Goal: Task Accomplishment & Management: Complete application form

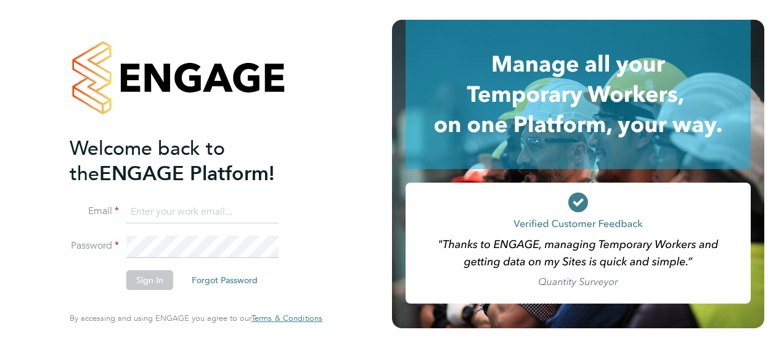
type input "[PERSON_NAME][EMAIL_ADDRESS][PERSON_NAME][DOMAIN_NAME]"
click at [325, 218] on div "Welcome back to the ENGAGE Platform! Email [EMAIL_ADDRESS][PERSON_NAME][DOMAIN_…" at bounding box center [196, 174] width 302 height 348
click at [145, 288] on button "Sign In" at bounding box center [149, 280] width 47 height 20
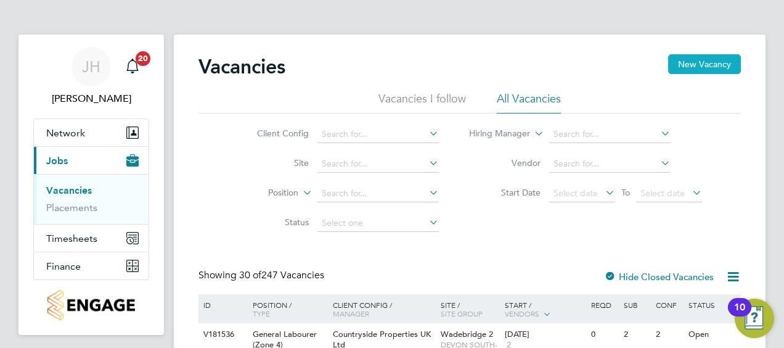
click at [705, 61] on button "New Vacancy" at bounding box center [704, 64] width 73 height 20
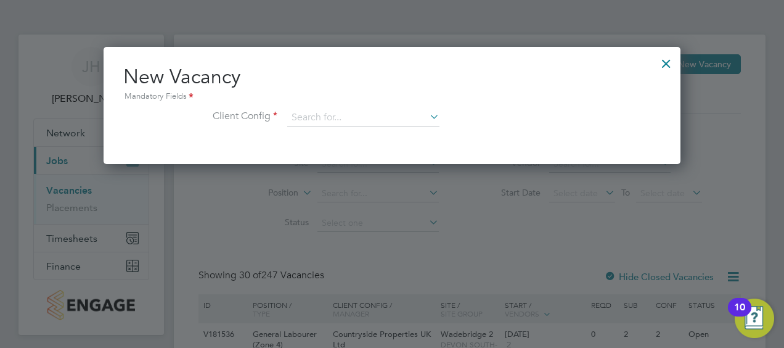
click at [399, 100] on div "Mandatory Fields" at bounding box center [391, 97] width 537 height 14
click at [384, 124] on input at bounding box center [363, 117] width 152 height 18
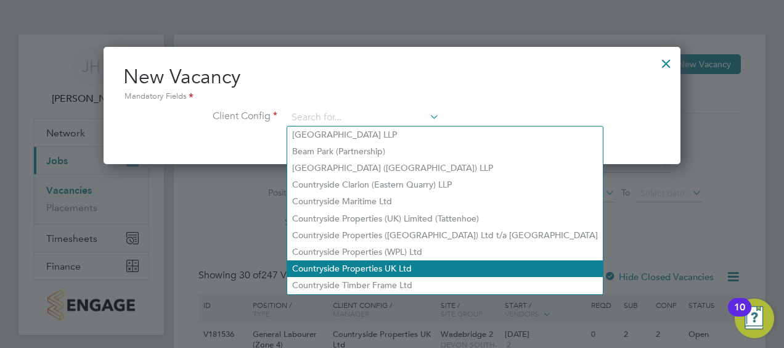
click at [383, 260] on li "Countryside Properties UK Ltd" at bounding box center [444, 268] width 315 height 17
type input "Countryside Properties UK Ltd"
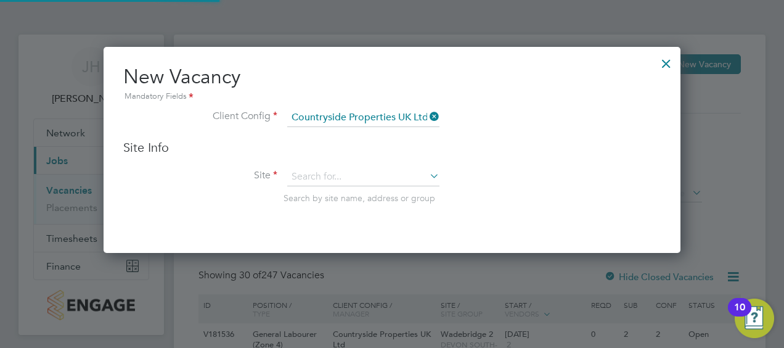
scroll to position [205, 577]
click at [322, 153] on h3 "Site Info" at bounding box center [391, 147] width 537 height 16
click at [327, 169] on input at bounding box center [363, 177] width 152 height 18
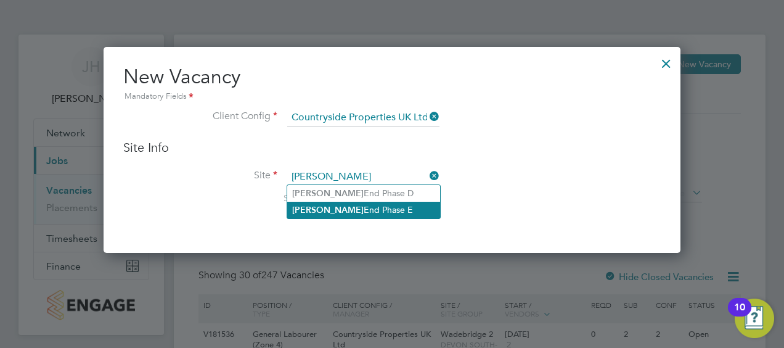
click at [335, 214] on li "[PERSON_NAME] End Phase E" at bounding box center [363, 209] width 153 height 17
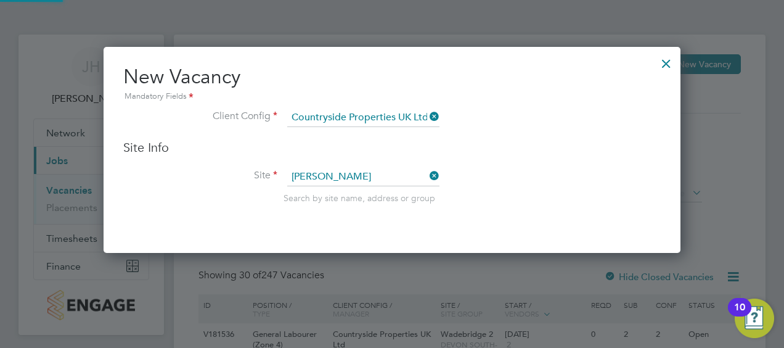
type input "[PERSON_NAME] End Phase E"
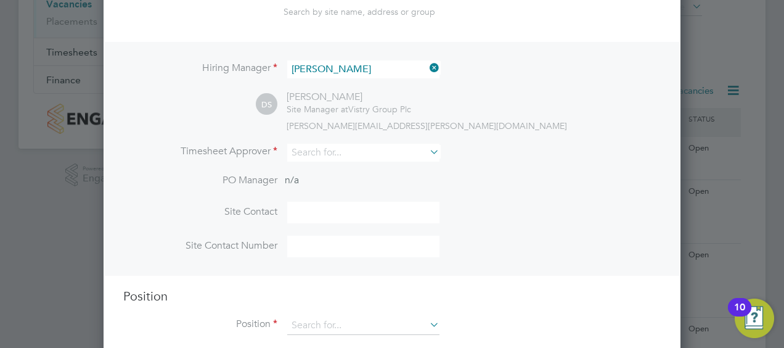
scroll to position [197, 0]
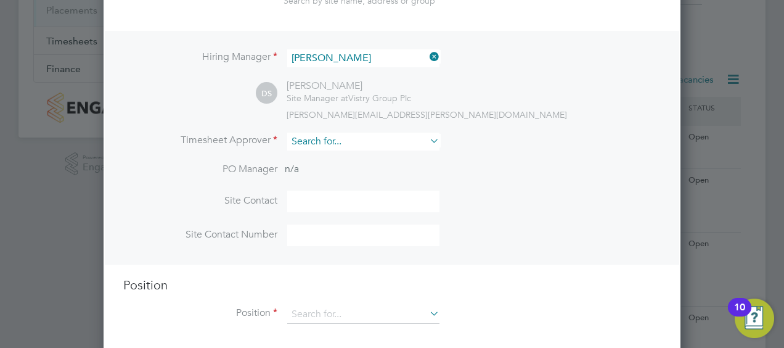
click at [348, 134] on input at bounding box center [363, 141] width 152 height 18
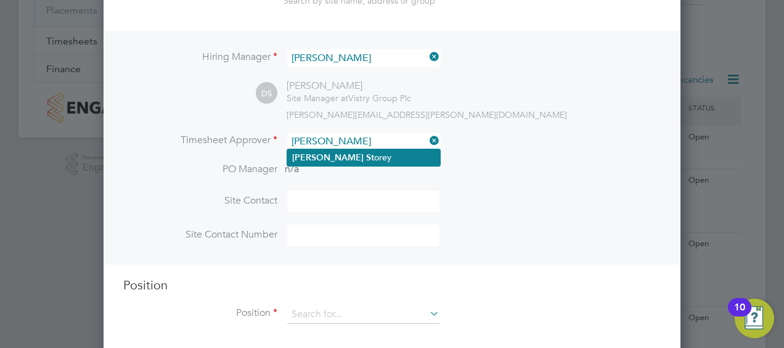
click at [352, 158] on li "[PERSON_NAME] St [PERSON_NAME]" at bounding box center [363, 157] width 153 height 17
type input "[PERSON_NAME]"
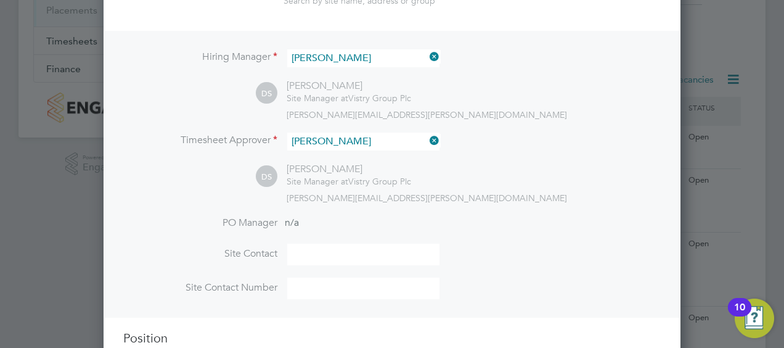
scroll to position [562, 577]
click at [342, 246] on input at bounding box center [363, 254] width 152 height 22
type input "[PERSON_NAME]"
click at [338, 286] on input at bounding box center [363, 288] width 152 height 22
type input "07733380293"
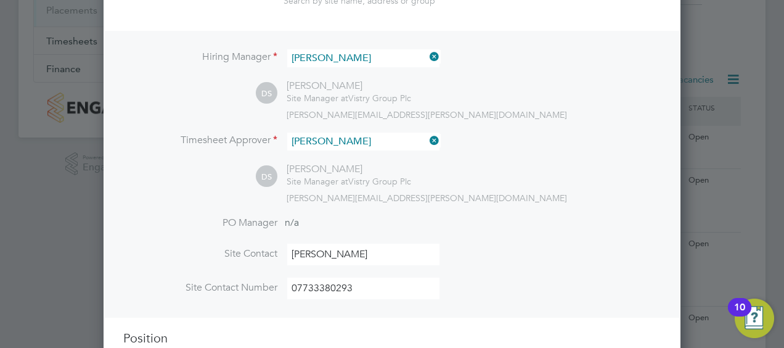
click at [612, 232] on li "PO Manager n/a" at bounding box center [391, 230] width 537 height 28
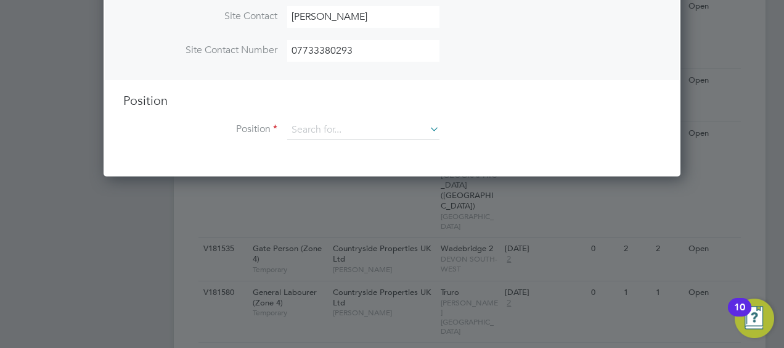
scroll to position [493, 0]
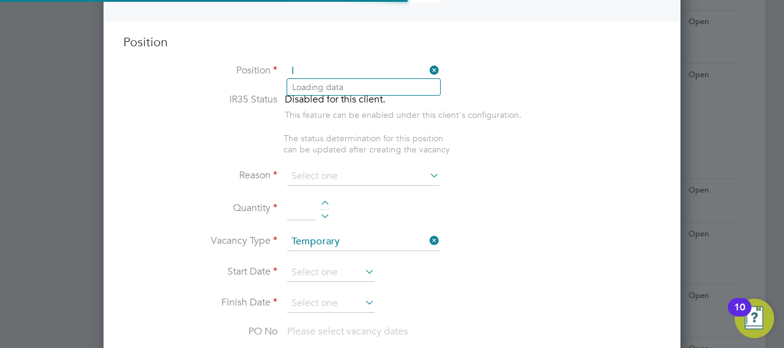
scroll to position [1762, 577]
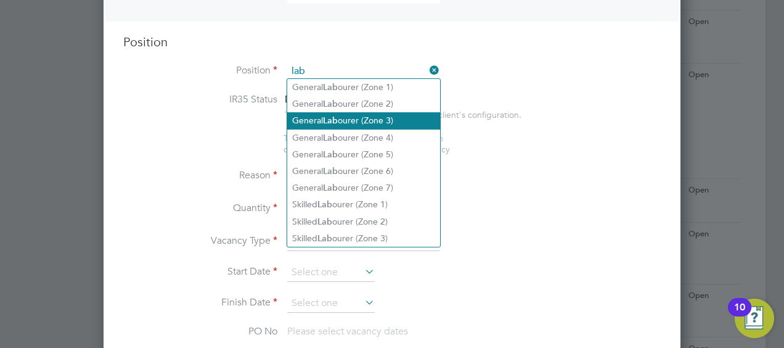
click at [400, 117] on li "General Lab ourer (Zone 3)" at bounding box center [363, 120] width 153 height 17
type input "General Labourer (Zone 3)"
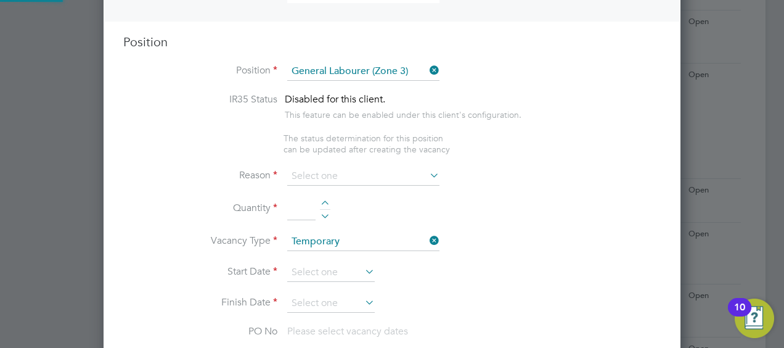
type textarea "- General labouring duties - Supporting the trades on site - Moving materials a…"
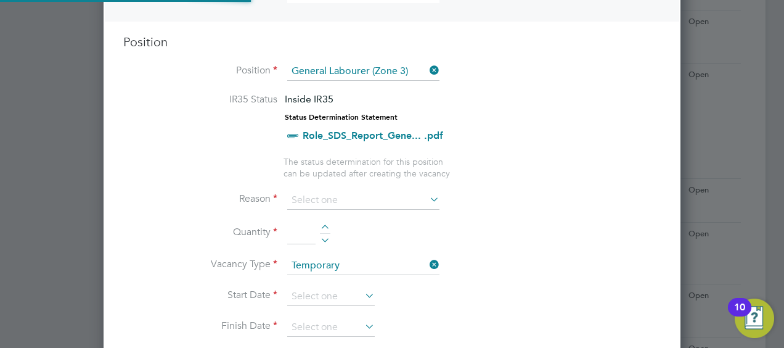
scroll to position [36, 64]
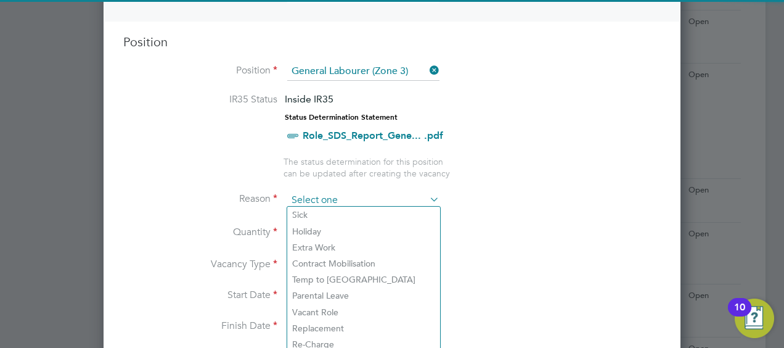
click at [330, 194] on input at bounding box center [363, 200] width 152 height 18
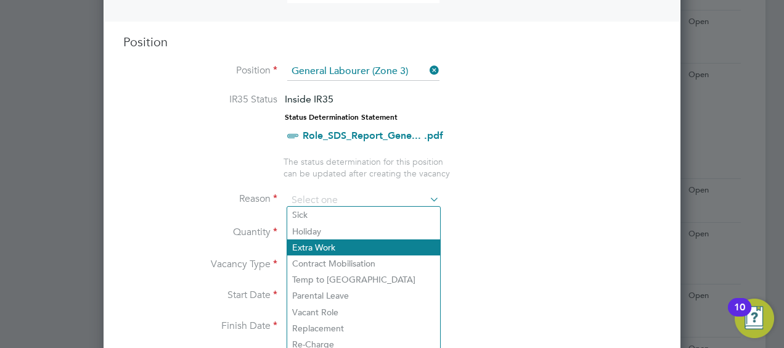
click at [339, 242] on li "Extra Work" at bounding box center [363, 247] width 153 height 16
type input "Extra Work"
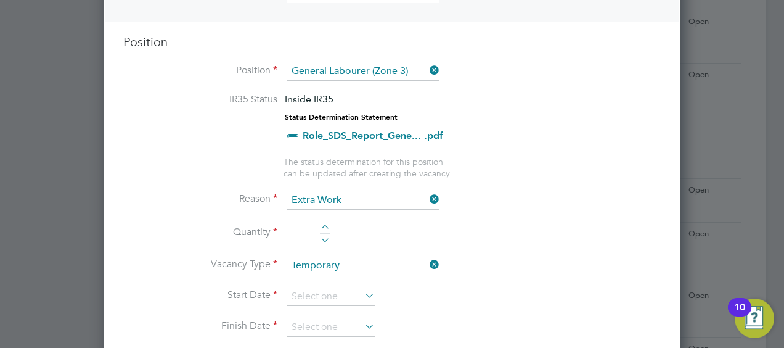
click at [324, 222] on li "Quantity" at bounding box center [391, 239] width 537 height 35
click at [322, 227] on div at bounding box center [325, 228] width 10 height 9
type input "1"
click at [340, 298] on input at bounding box center [330, 296] width 87 height 18
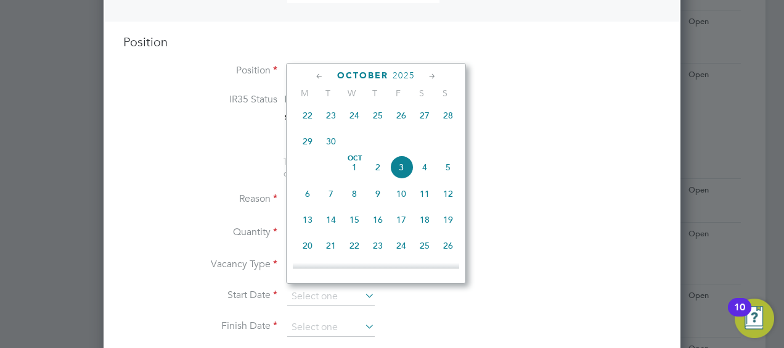
click at [311, 203] on span "6" at bounding box center [307, 193] width 23 height 23
type input "[DATE]"
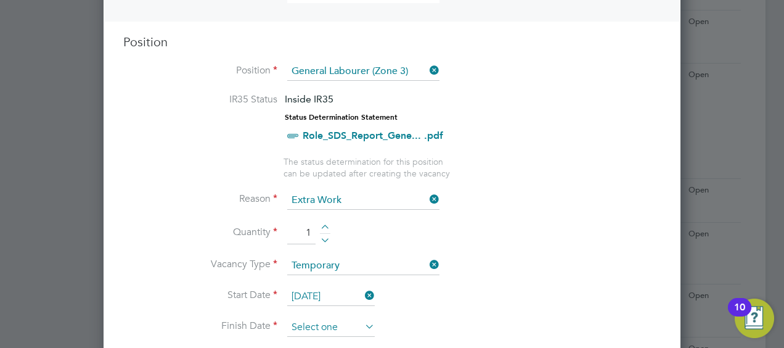
click at [357, 318] on input at bounding box center [330, 327] width 87 height 18
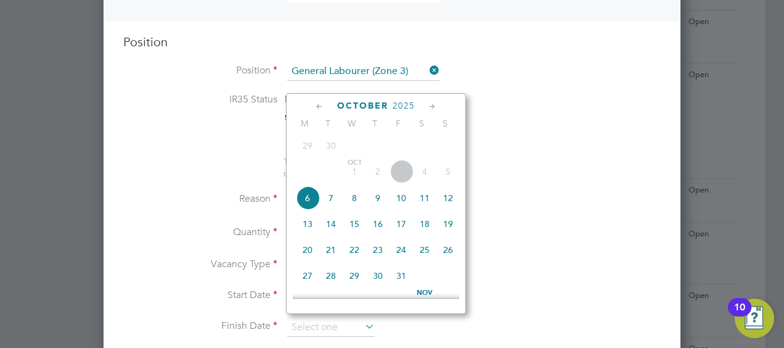
click at [355, 202] on span "8" at bounding box center [354, 197] width 23 height 23
type input "[DATE]"
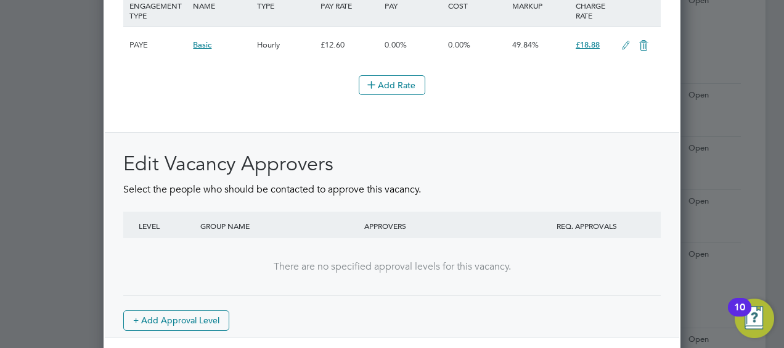
scroll to position [1476, 0]
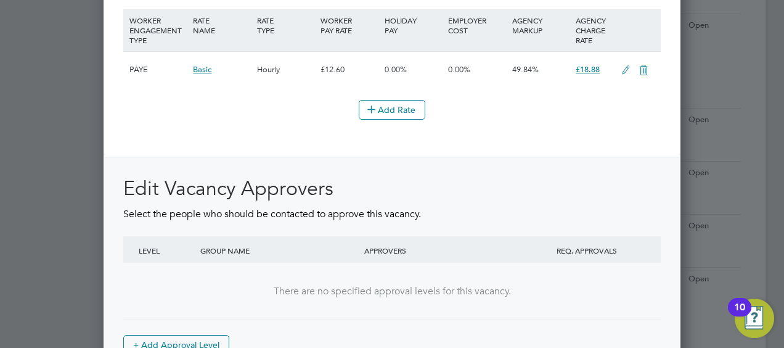
click at [527, 157] on div "Edit Vacancy Approvers Select the people who should be contacted to approve thi…" at bounding box center [392, 259] width 574 height 205
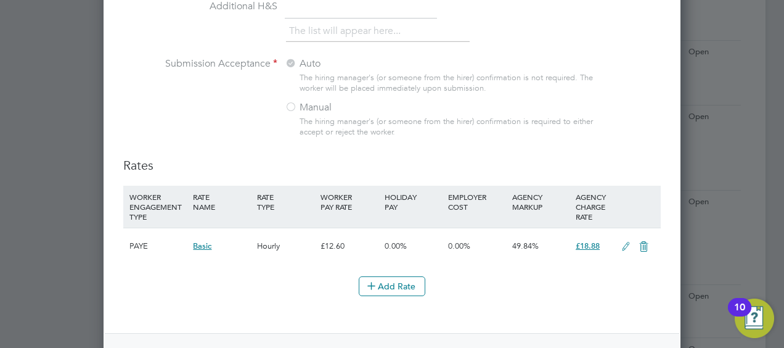
scroll to position [1279, 0]
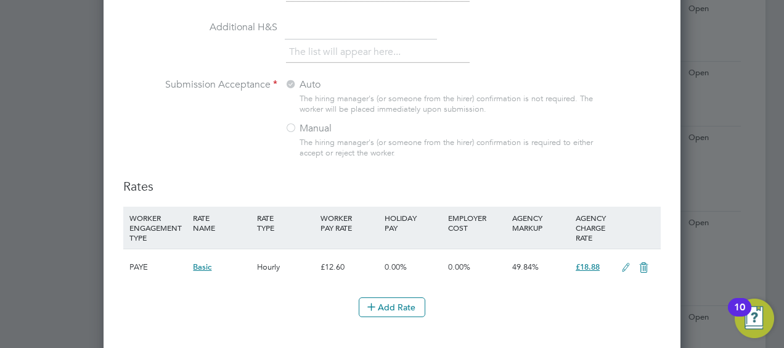
click at [642, 262] on icon at bounding box center [643, 267] width 15 height 10
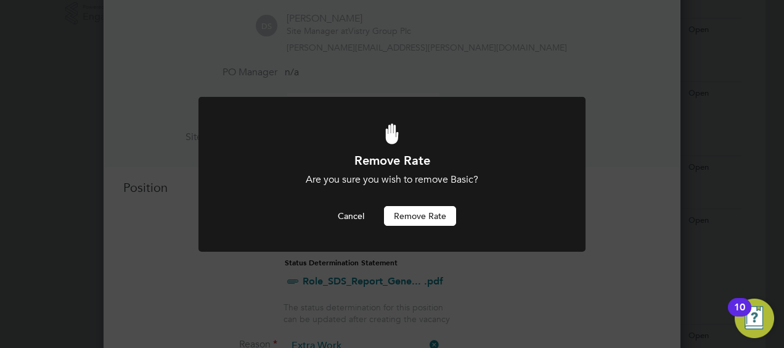
click at [420, 211] on button "Remove rate" at bounding box center [420, 216] width 72 height 20
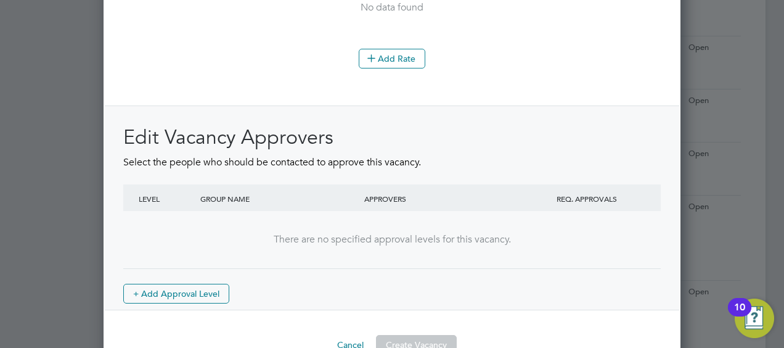
scroll to position [1571, 0]
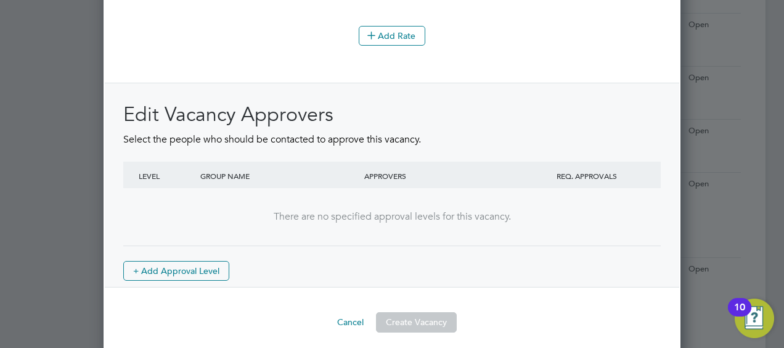
click at [495, 249] on div "Edit Vacancy Approvers Select the people who should be contacted to approve thi…" at bounding box center [391, 191] width 537 height 179
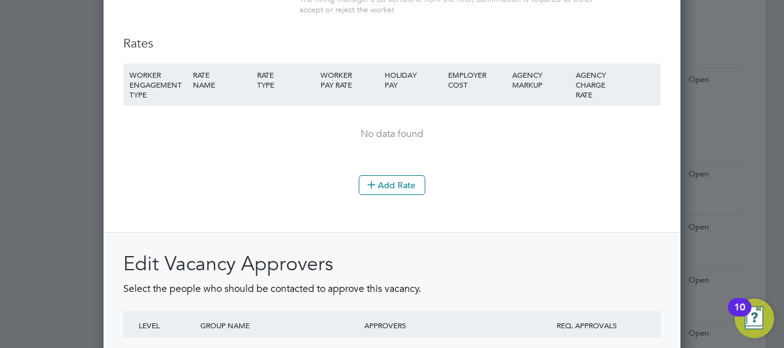
scroll to position [1423, 0]
click at [376, 181] on icon at bounding box center [371, 182] width 9 height 9
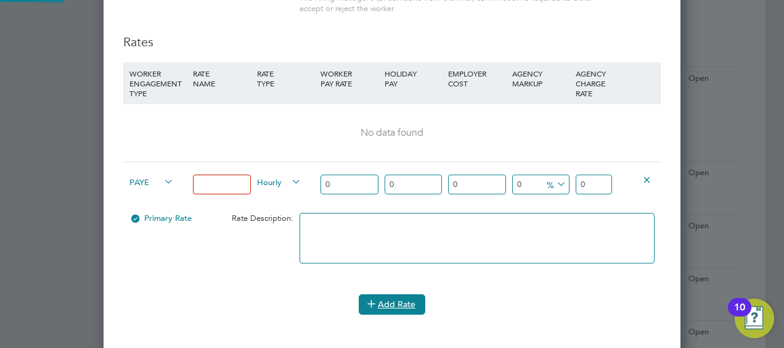
scroll to position [1935, 577]
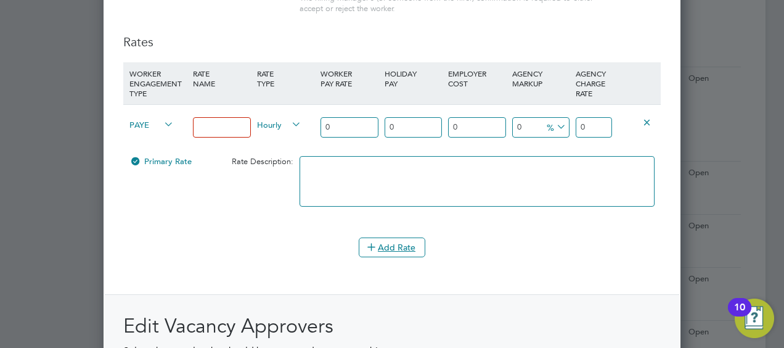
click at [234, 118] on input at bounding box center [221, 127] width 57 height 20
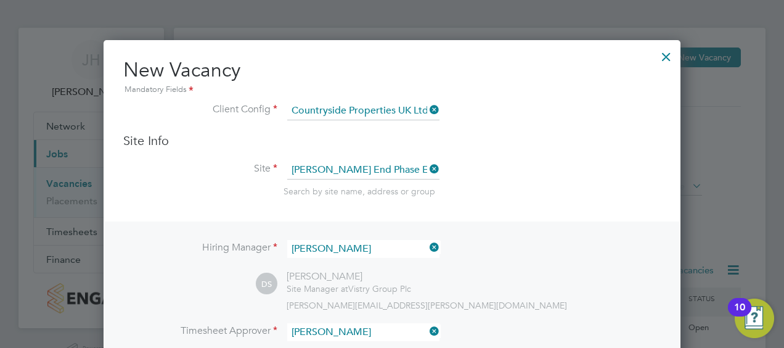
scroll to position [0, 0]
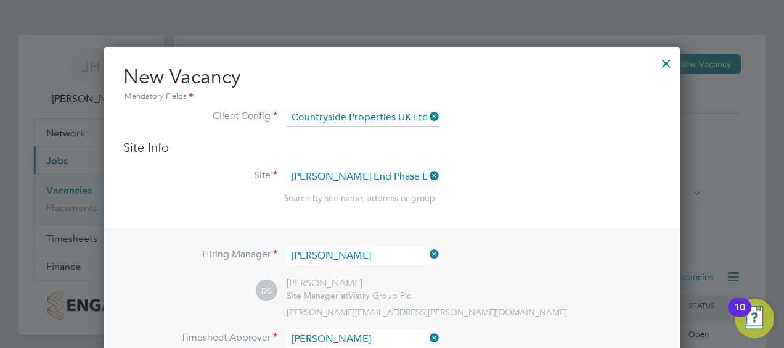
click at [663, 67] on div at bounding box center [666, 60] width 22 height 22
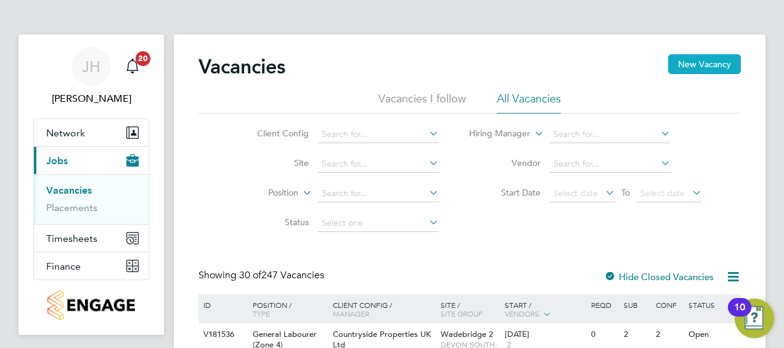
click at [688, 61] on button "New Vacancy" at bounding box center [704, 64] width 73 height 20
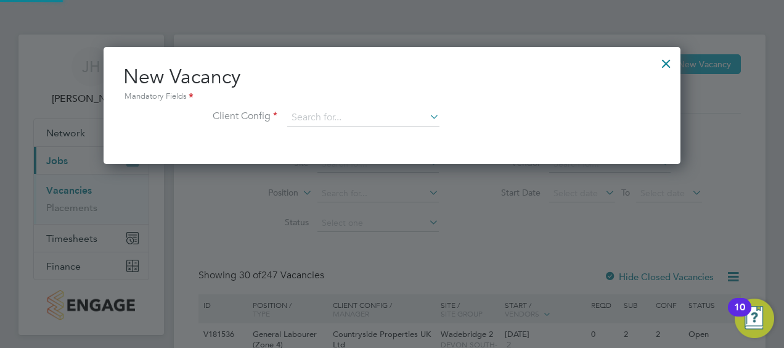
scroll to position [116, 577]
click at [394, 134] on li "Client Config" at bounding box center [391, 123] width 537 height 31
click at [332, 264] on li "Countryside Properties UK Ltd" at bounding box center [444, 268] width 315 height 17
type input "Countryside Properties UK Ltd"
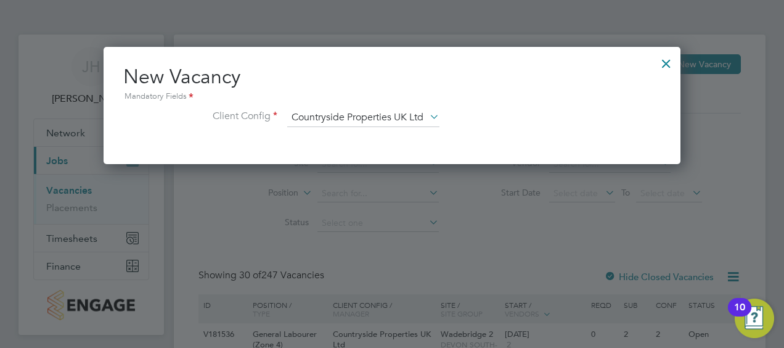
scroll to position [205, 577]
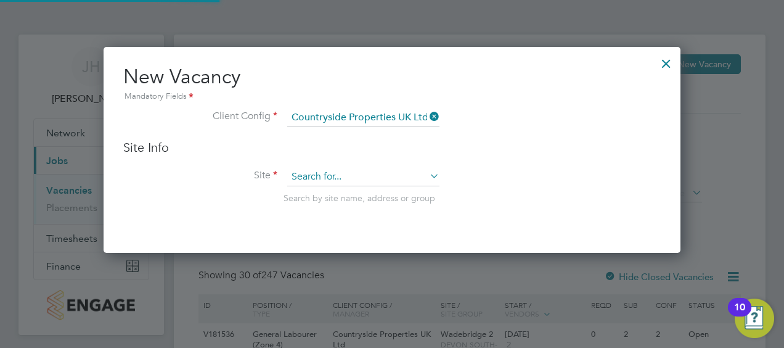
click at [323, 174] on input at bounding box center [363, 177] width 152 height 18
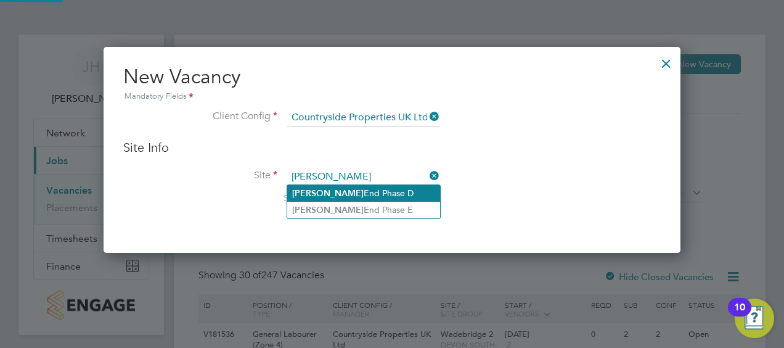
click at [329, 193] on li "[PERSON_NAME] End Phase D" at bounding box center [363, 193] width 153 height 17
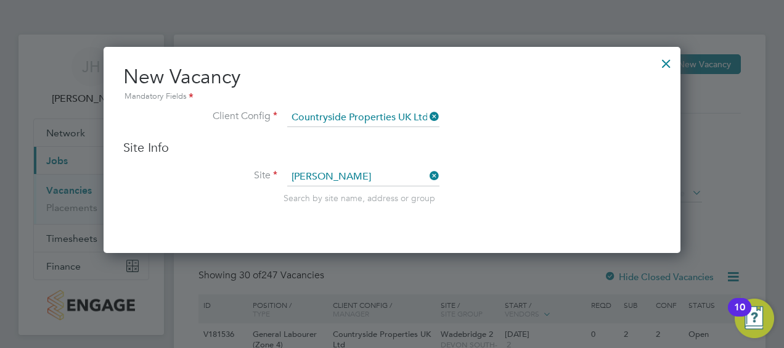
type input "[PERSON_NAME] End Phase D"
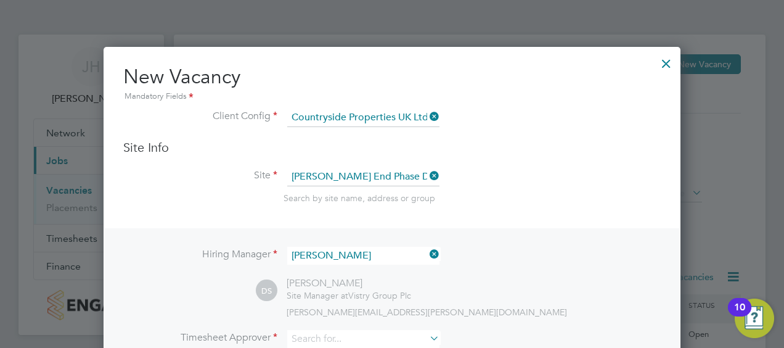
scroll to position [6, 6]
click at [408, 173] on input at bounding box center [363, 177] width 152 height 18
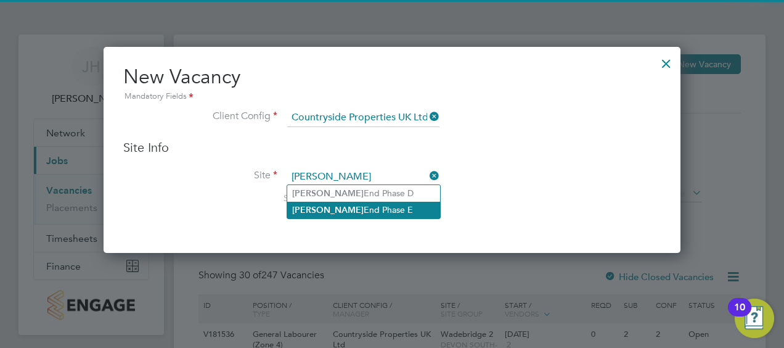
click at [388, 213] on li "[PERSON_NAME] End Phase E" at bounding box center [363, 209] width 153 height 17
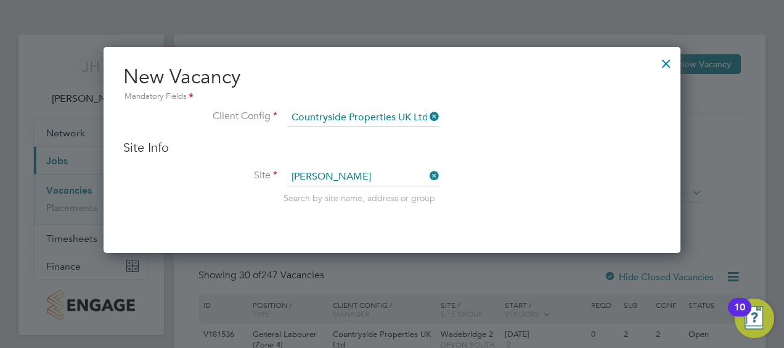
type input "[PERSON_NAME] End Phase E"
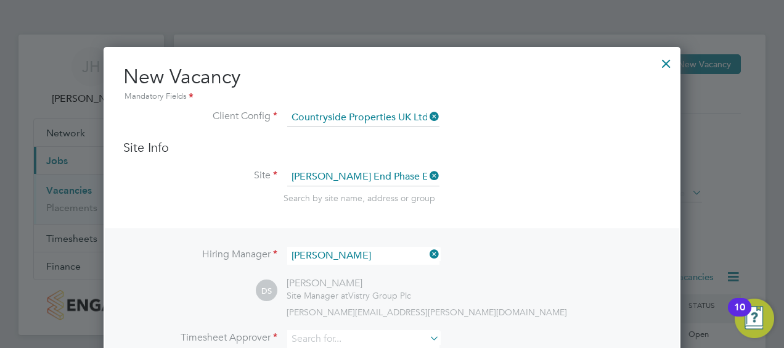
scroll to position [509, 577]
click at [555, 201] on div "Search by site name, address or group" at bounding box center [471, 197] width 377 height 11
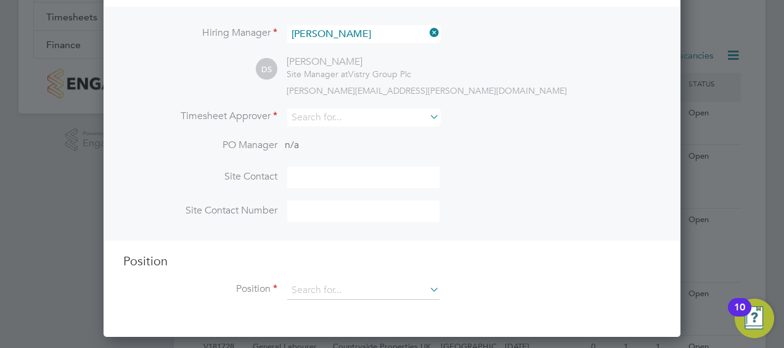
scroll to position [222, 0]
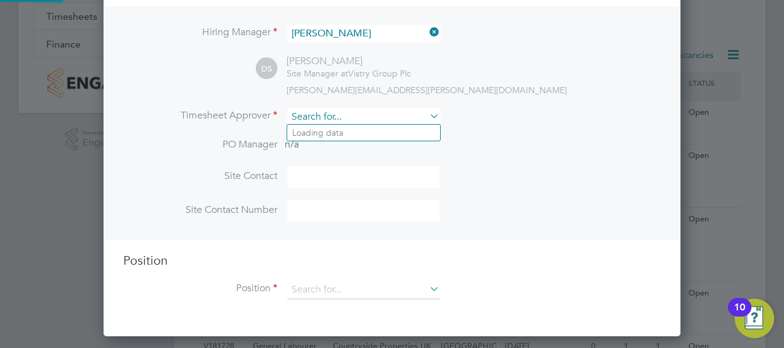
click at [337, 116] on input at bounding box center [363, 117] width 152 height 18
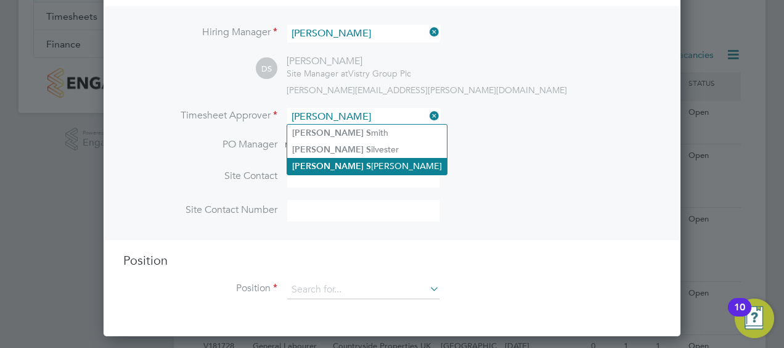
click at [333, 168] on li "[PERSON_NAME]" at bounding box center [367, 166] width 160 height 17
type input "[PERSON_NAME]"
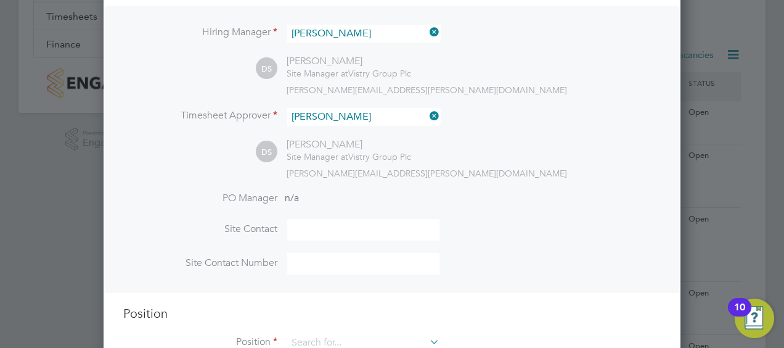
scroll to position [562, 577]
click at [319, 236] on input at bounding box center [363, 230] width 152 height 22
type input "[PERSON_NAME]"
type input "07733380293"
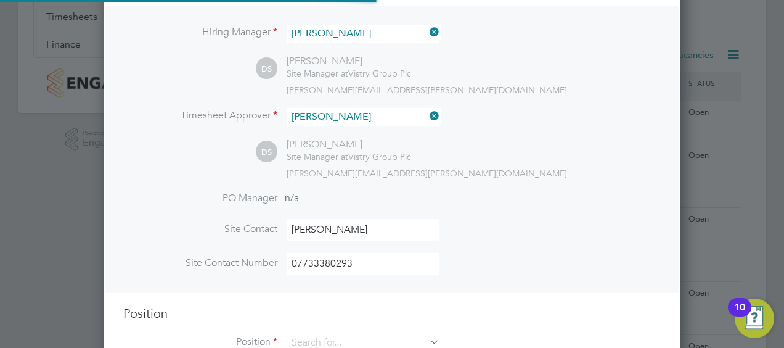
click at [614, 165] on div "DS [PERSON_NAME] Site Manager at Vistry Group Plc [PERSON_NAME][EMAIL_ADDRESS][…" at bounding box center [458, 158] width 405 height 41
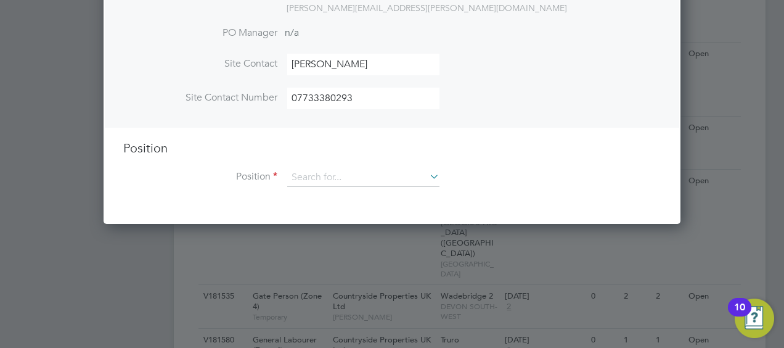
scroll to position [518, 0]
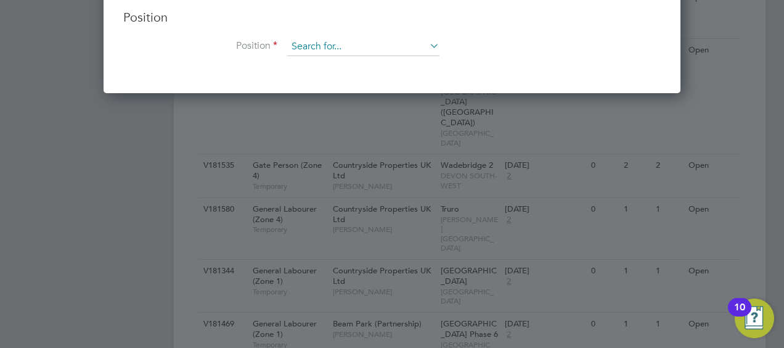
click at [372, 53] on input at bounding box center [363, 47] width 152 height 18
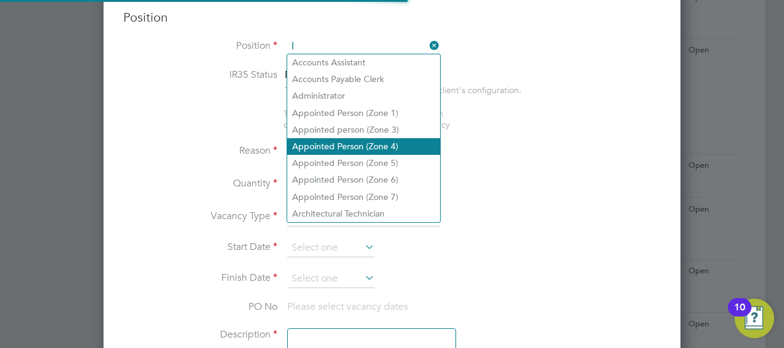
scroll to position [1762, 577]
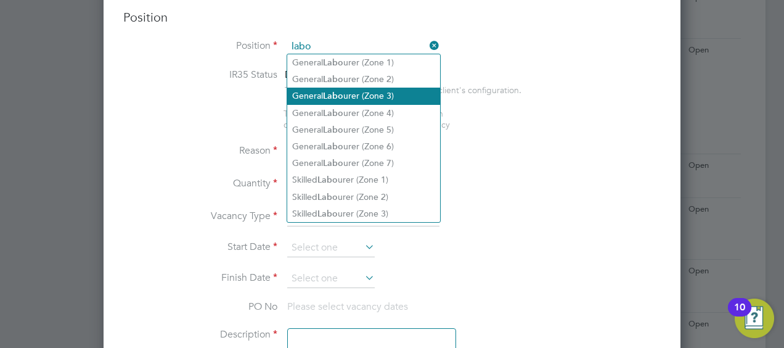
click at [356, 98] on li "General Labo urer (Zone 3)" at bounding box center [363, 95] width 153 height 17
type input "General Labourer (Zone 3)"
type textarea "- General labouring duties - Supporting the trades on site - Moving materials a…"
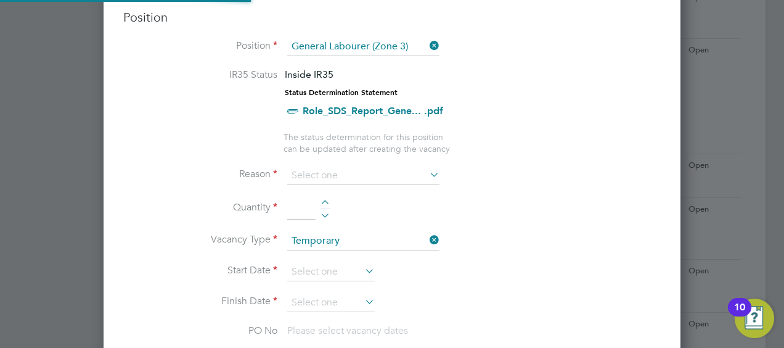
scroll to position [36, 64]
click at [343, 168] on input at bounding box center [363, 175] width 152 height 18
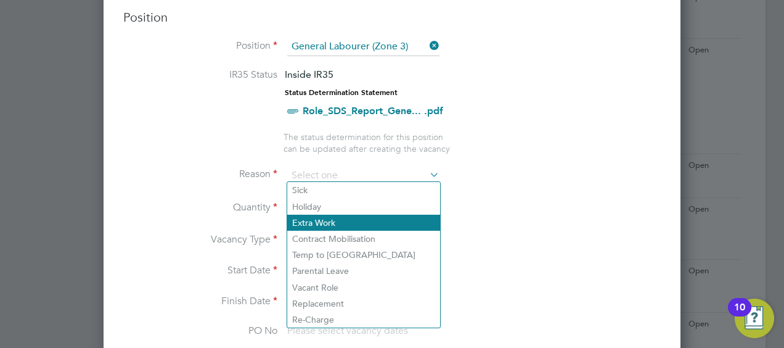
click at [320, 228] on li "Extra Work" at bounding box center [363, 222] width 153 height 16
type input "Extra Work"
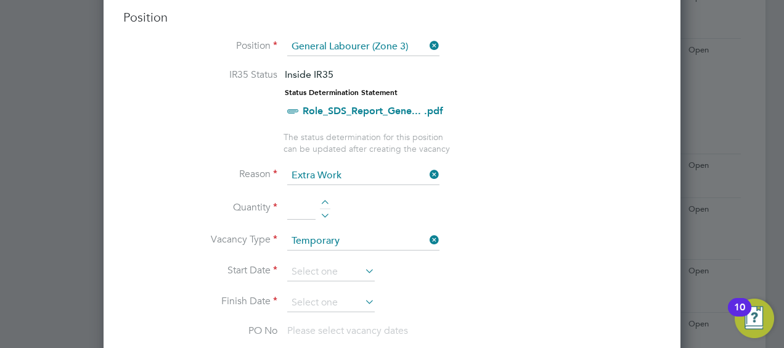
click at [325, 200] on div at bounding box center [325, 204] width 10 height 9
type input "1"
click at [337, 273] on input at bounding box center [330, 271] width 87 height 18
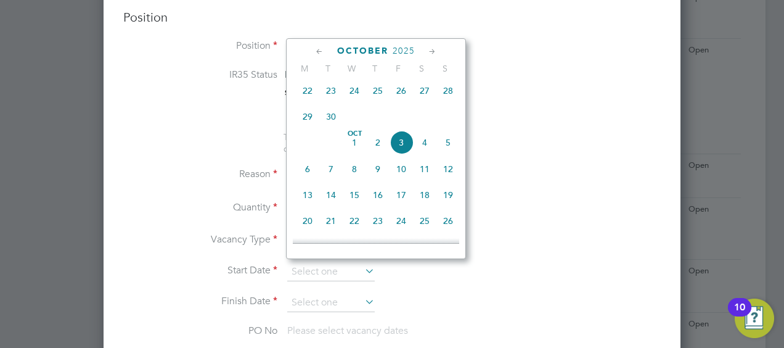
click at [307, 174] on span "6" at bounding box center [307, 168] width 23 height 23
type input "[DATE]"
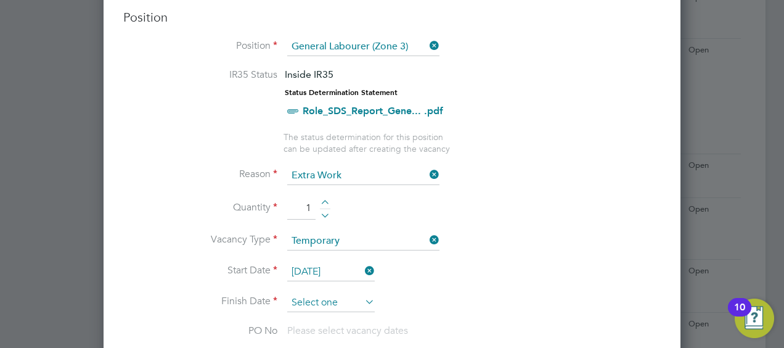
click at [325, 298] on input at bounding box center [330, 302] width 87 height 18
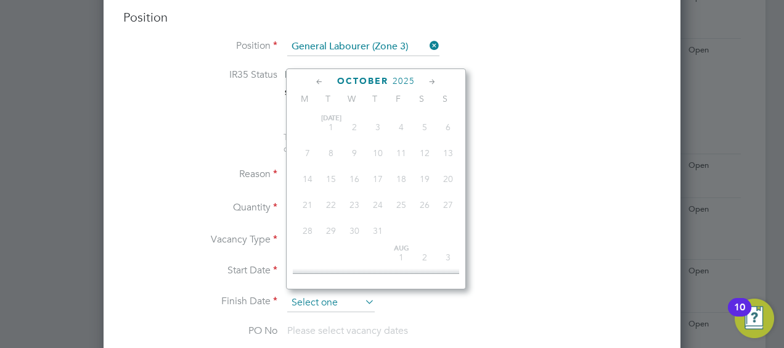
scroll to position [370, 0]
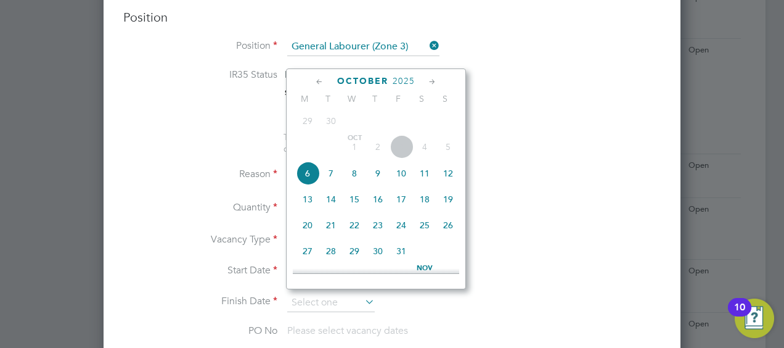
click at [350, 185] on span "8" at bounding box center [354, 172] width 23 height 23
type input "[DATE]"
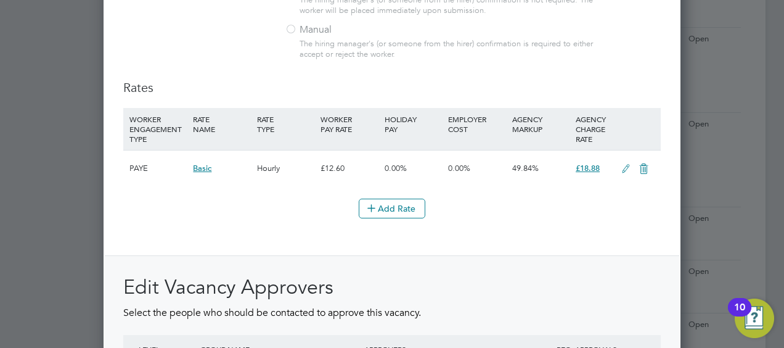
scroll to position [1380, 0]
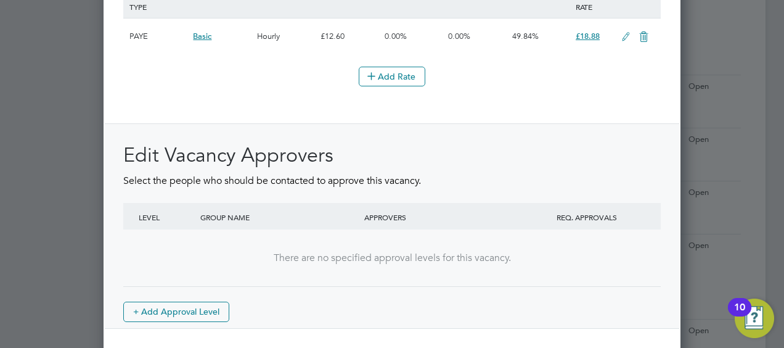
scroll to position [1550, 0]
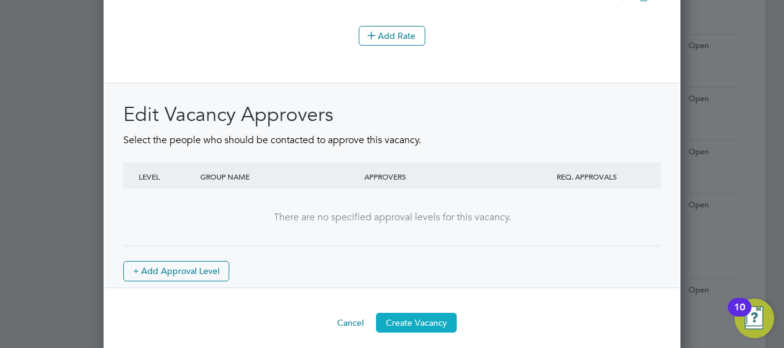
click at [389, 313] on button "Create Vacancy" at bounding box center [416, 322] width 81 height 20
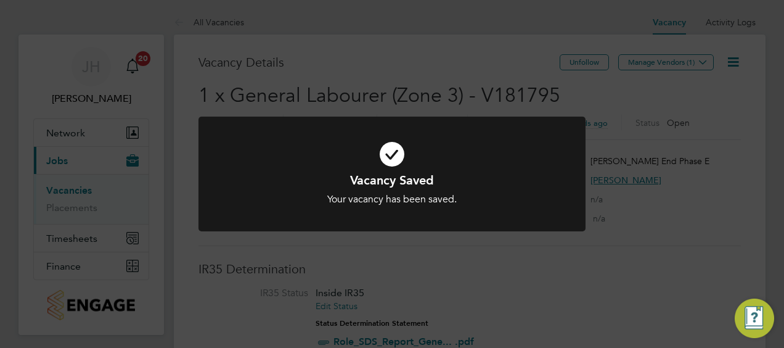
click at [440, 245] on div "Vacancy Saved Your vacancy has been saved. Cancel Okay" at bounding box center [391, 181] width 387 height 130
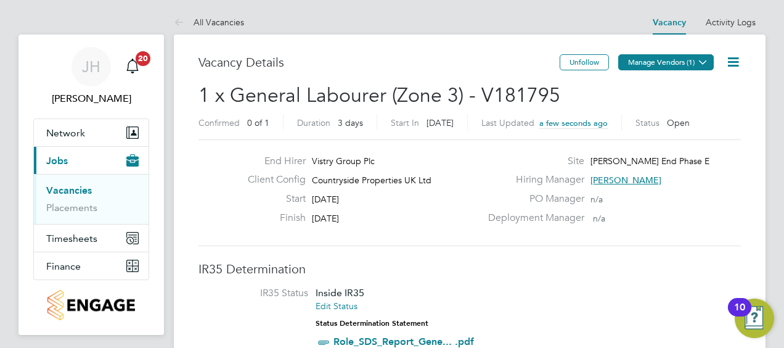
click at [675, 61] on button "Manage Vendors (1)" at bounding box center [666, 62] width 96 height 16
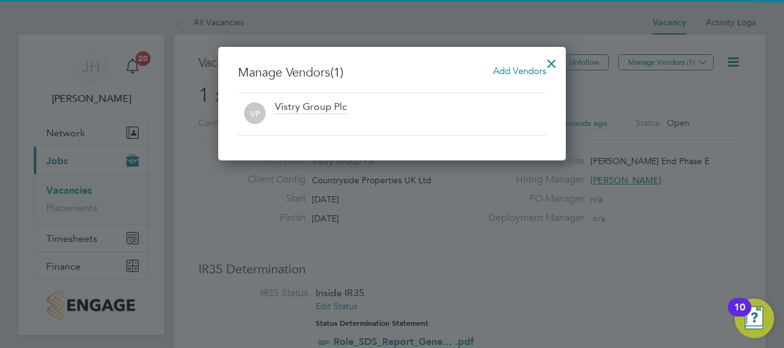
click at [512, 68] on span "Add Vendors" at bounding box center [519, 71] width 53 height 12
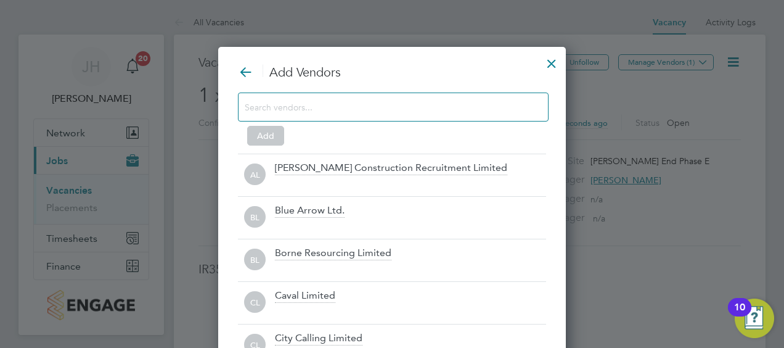
click at [401, 108] on input at bounding box center [383, 107] width 277 height 16
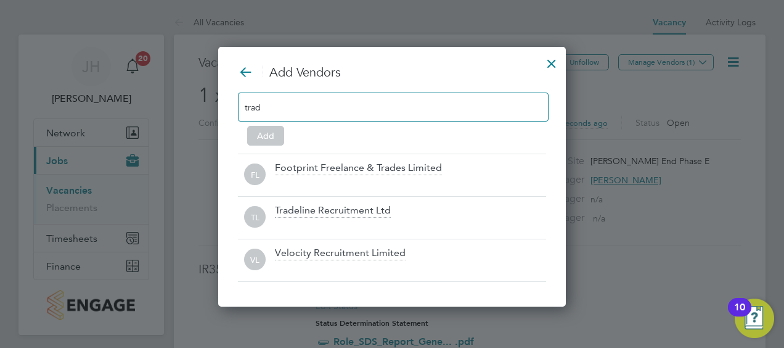
type input "trad"
click at [548, 64] on div at bounding box center [551, 60] width 22 height 22
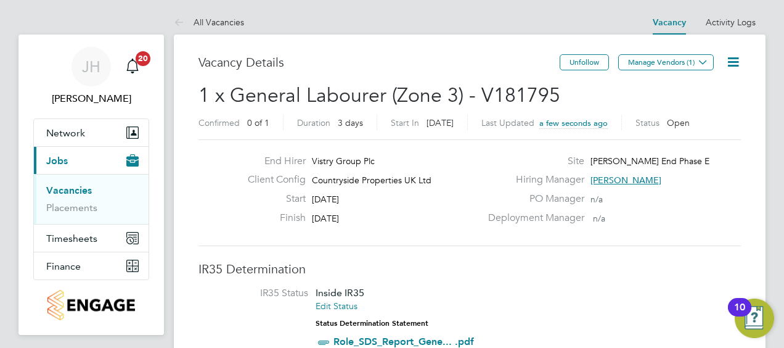
click at [709, 149] on div "End Hirer Vistry Group Plc Client Config Countryside Properties UK Ltd Start [D…" at bounding box center [469, 192] width 542 height 107
click at [646, 57] on button "Manage Vendors (1)" at bounding box center [666, 62] width 96 height 16
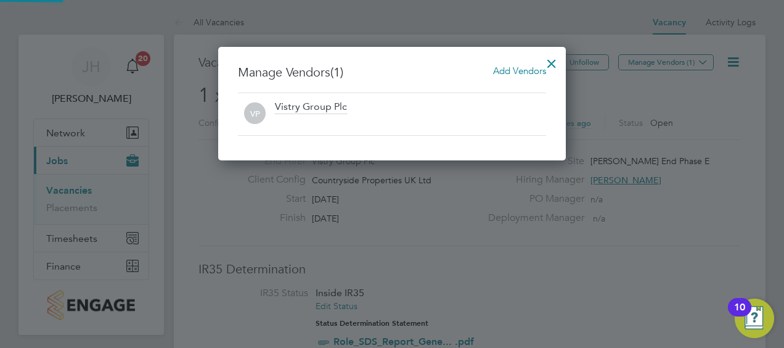
scroll to position [113, 348]
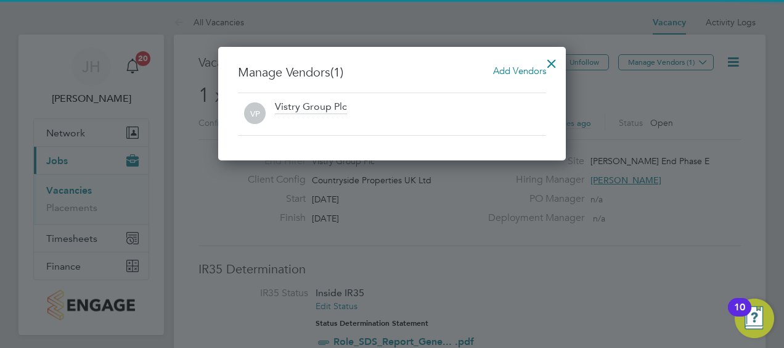
drag, startPoint x: 505, startPoint y: 60, endPoint x: 511, endPoint y: 61, distance: 6.2
click at [505, 60] on div "Manage Vendors (1) Add Vendors VP Vistry Group Plc" at bounding box center [392, 103] width 348 height 113
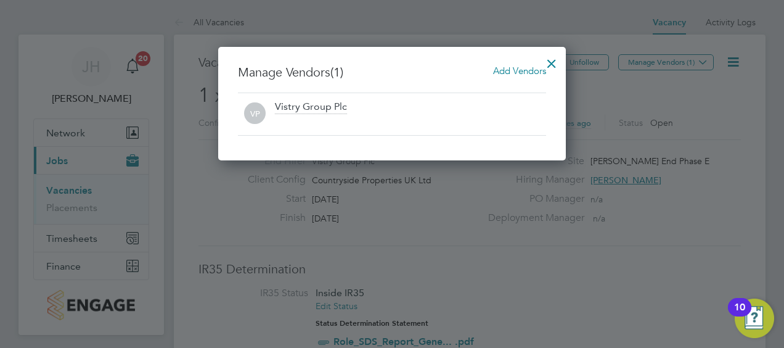
click at [512, 63] on div "Manage Vendors (1) Add Vendors VP Vistry Group Plc" at bounding box center [392, 103] width 348 height 113
click at [514, 72] on span "Add Vendors" at bounding box center [519, 71] width 53 height 12
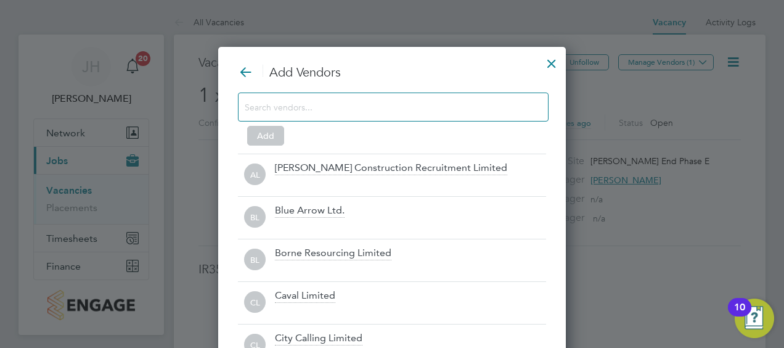
scroll to position [343, 348]
click at [385, 113] on input at bounding box center [383, 107] width 277 height 16
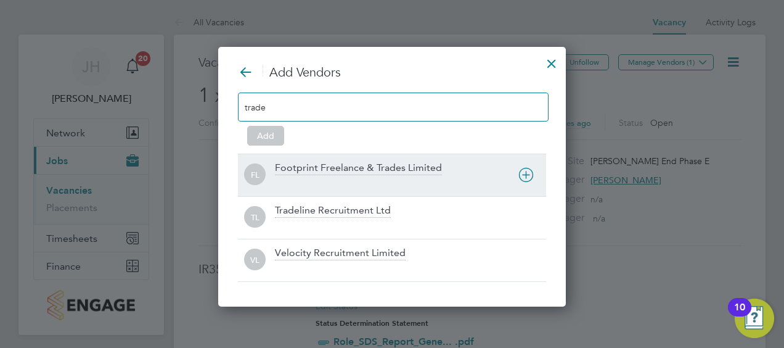
scroll to position [6, 6]
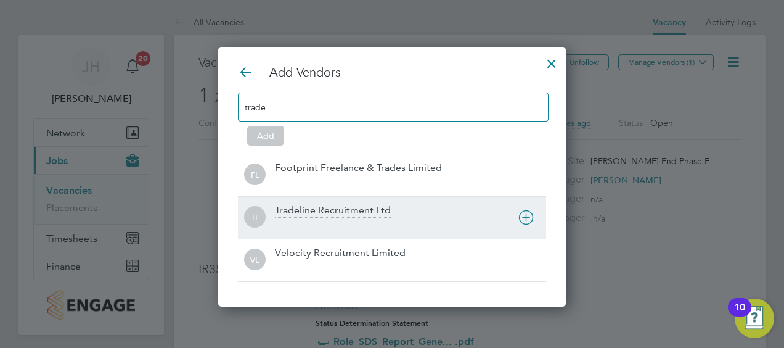
type input "trade"
drag, startPoint x: 341, startPoint y: 207, endPoint x: 387, endPoint y: 218, distance: 47.4
click at [341, 208] on div "Tradeline Recruitment Ltd" at bounding box center [333, 211] width 116 height 14
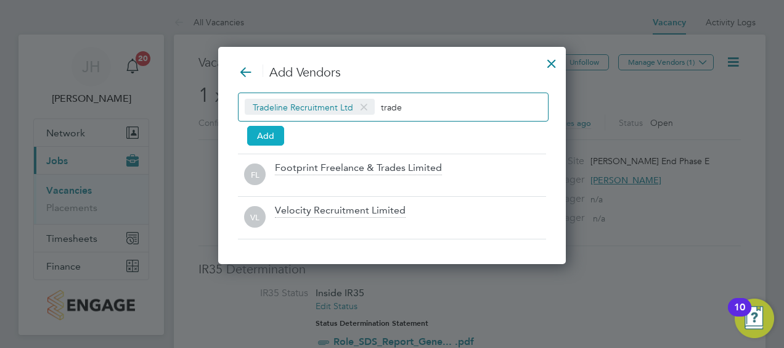
click at [267, 139] on button "Add" at bounding box center [265, 136] width 37 height 20
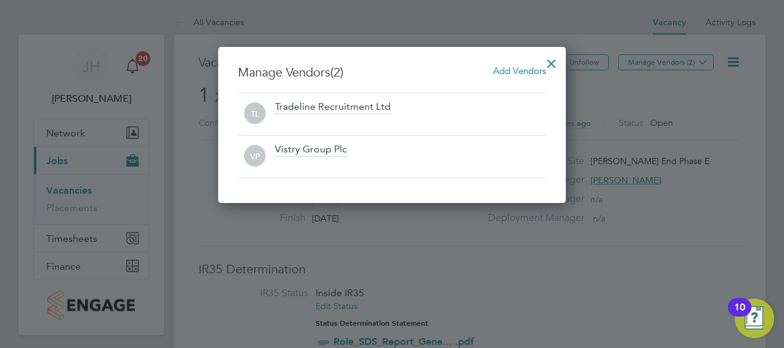
click at [554, 60] on div at bounding box center [551, 60] width 22 height 22
